Goal: Information Seeking & Learning: Learn about a topic

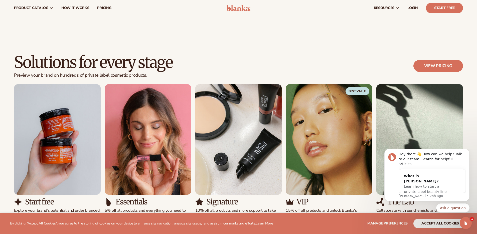
scroll to position [389, 0]
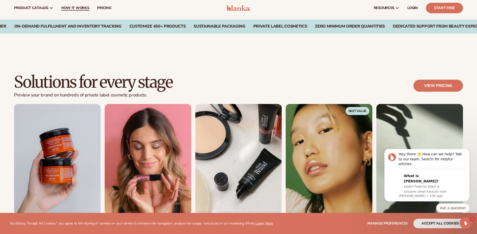
click at [76, 8] on span "How It Works" at bounding box center [75, 8] width 28 height 4
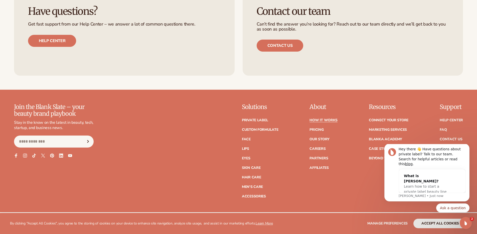
scroll to position [1253, 0]
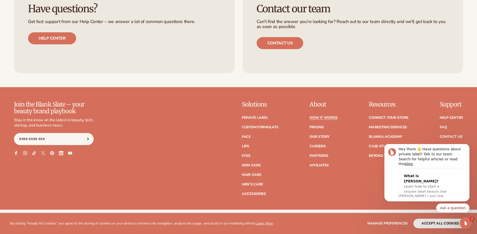
click at [59, 152] on icon at bounding box center [61, 153] width 4 height 4
